Goal: Task Accomplishment & Management: Use online tool/utility

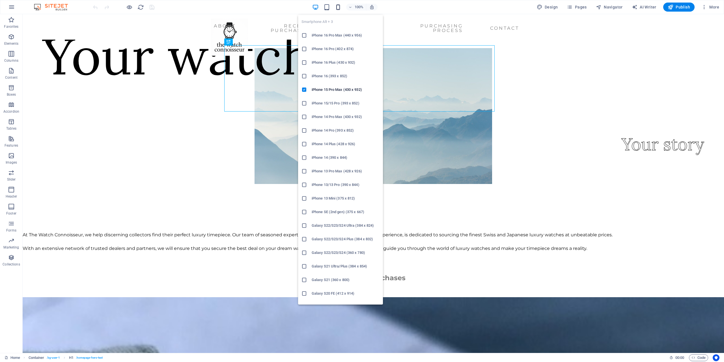
click at [340, 7] on icon "button" at bounding box center [338, 7] width 7 height 7
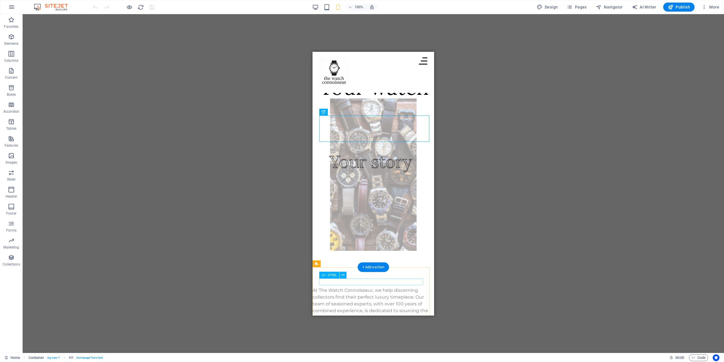
click at [338, 282] on div at bounding box center [374, 283] width 122 height 7
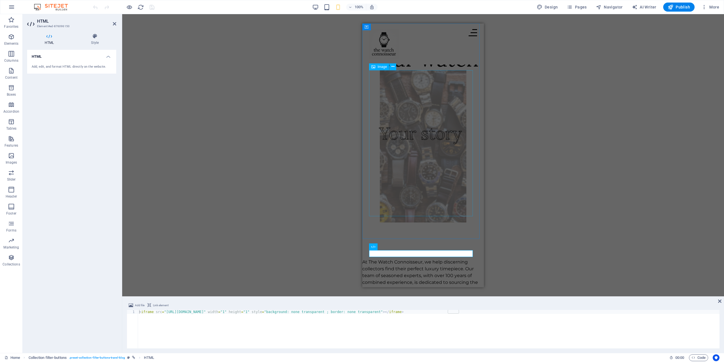
click at [434, 196] on figure at bounding box center [423, 146] width 108 height 152
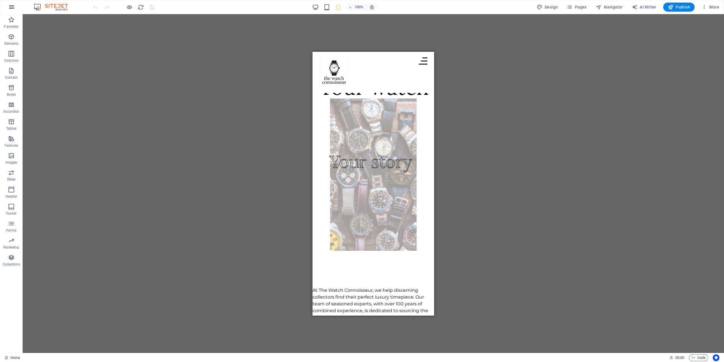
click at [11, 8] on icon "button" at bounding box center [11, 7] width 7 height 7
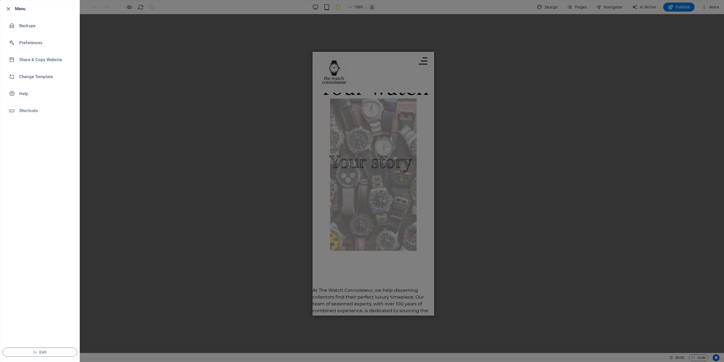
click at [16, 8] on h6 "Menu" at bounding box center [45, 8] width 60 height 7
click at [8, 8] on icon "button" at bounding box center [8, 9] width 7 height 7
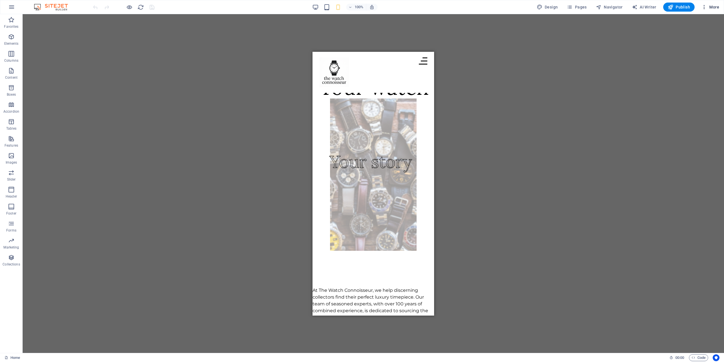
click at [708, 7] on span "More" at bounding box center [711, 7] width 18 height 6
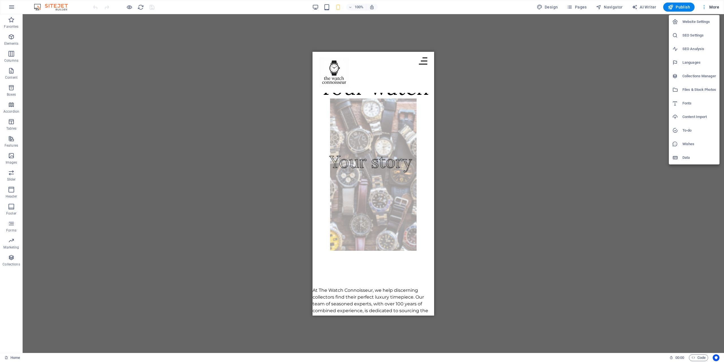
click at [708, 7] on div at bounding box center [362, 181] width 724 height 362
